Goal: Information Seeking & Learning: Learn about a topic

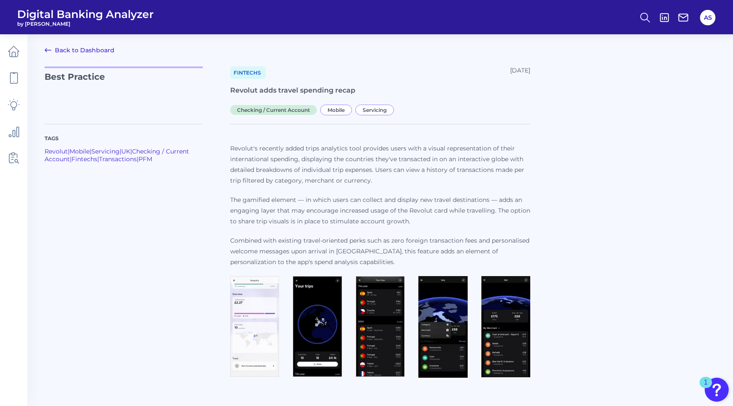
click at [317, 220] on p "The gamified element — in which users can collect and display new travel destin…" at bounding box center [380, 211] width 300 height 32
click at [241, 148] on p "Revolut's recently added trips analytics tool provides users with a visual repr…" at bounding box center [380, 164] width 300 height 43
drag, startPoint x: 241, startPoint y: 148, endPoint x: 330, endPoint y: 150, distance: 88.4
click at [330, 150] on p "Revolut's recently added trips analytics tool provides users with a visual repr…" at bounding box center [380, 164] width 300 height 43
click at [357, 147] on p "Revolut's recently added trips analytics tool provides users with a visual repr…" at bounding box center [380, 164] width 300 height 43
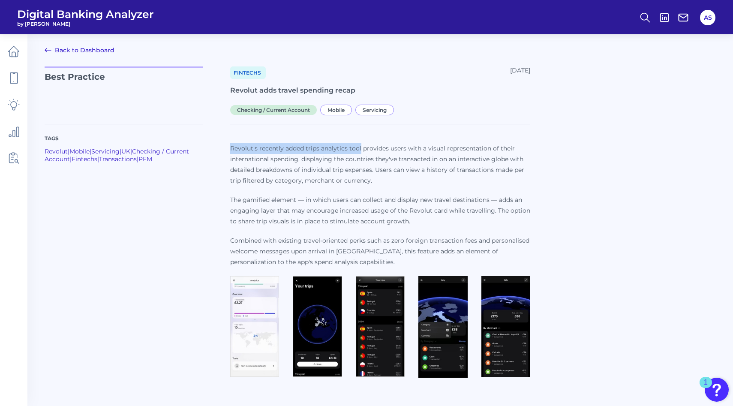
drag, startPoint x: 357, startPoint y: 147, endPoint x: 237, endPoint y: 146, distance: 120.1
click at [237, 146] on p "Revolut's recently added trips analytics tool provides users with a visual repr…" at bounding box center [380, 164] width 300 height 43
copy p "Revolut's recently added trips analytics tool"
click at [242, 367] on img at bounding box center [254, 326] width 49 height 101
